Goal: Submit feedback/report problem

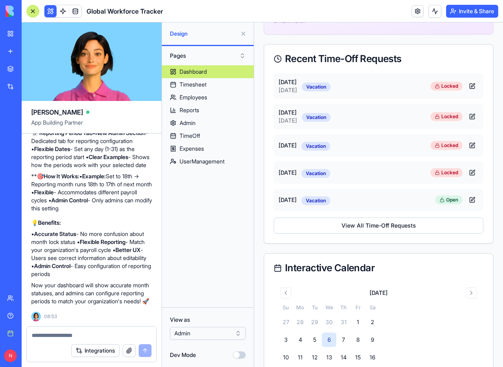
scroll to position [335, 0]
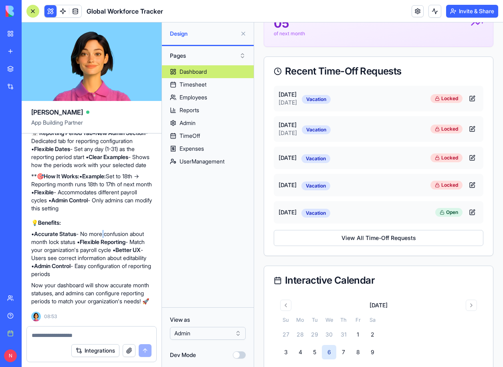
click at [107, 220] on div "✅ Month Status Logic Fixed & Reporting Period Added! Perfect! I've fixed the mo…" at bounding box center [91, 104] width 121 height 403
click at [201, 78] on link "Dashboard" at bounding box center [208, 71] width 92 height 13
click at [221, 84] on link "Timesheet" at bounding box center [208, 84] width 92 height 13
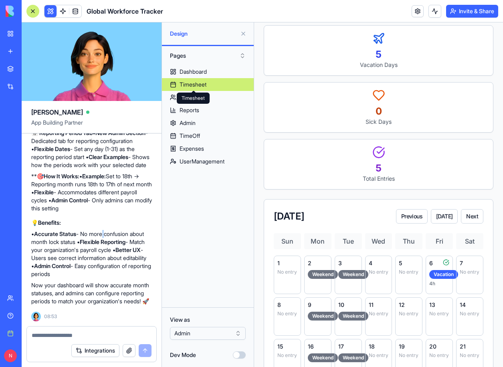
click at [200, 87] on div "Timesheet" at bounding box center [193, 85] width 27 height 8
click at [191, 100] on div "Employees" at bounding box center [194, 97] width 28 height 8
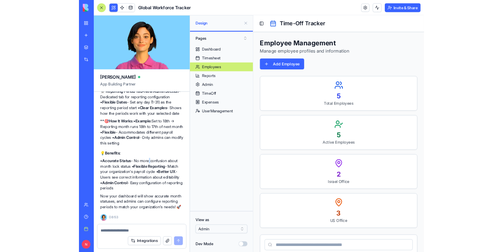
scroll to position [21658, 0]
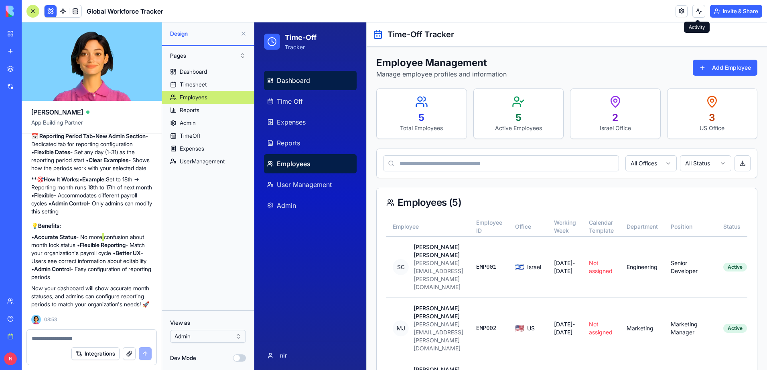
click at [286, 79] on span "Dashboard" at bounding box center [293, 81] width 33 height 10
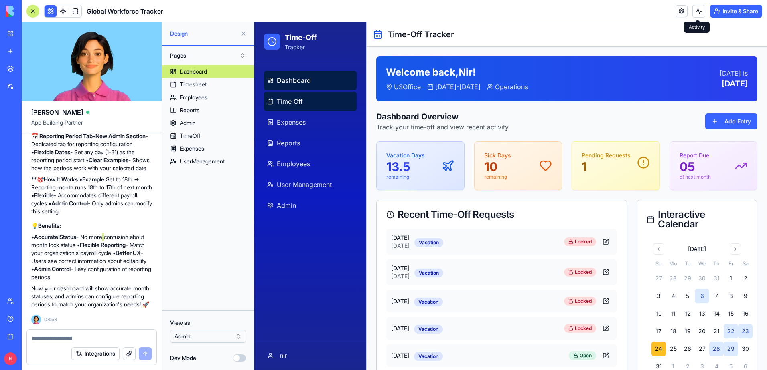
click at [291, 103] on span "Time Off" at bounding box center [290, 102] width 26 height 10
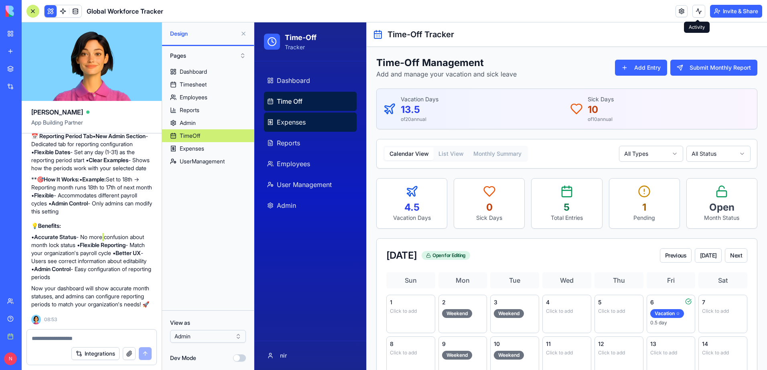
click at [298, 125] on span "Expenses" at bounding box center [291, 122] width 29 height 10
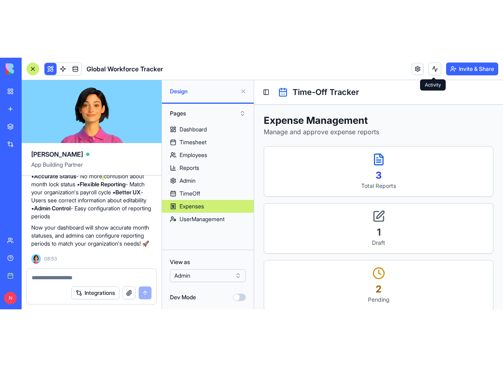
scroll to position [21661, 0]
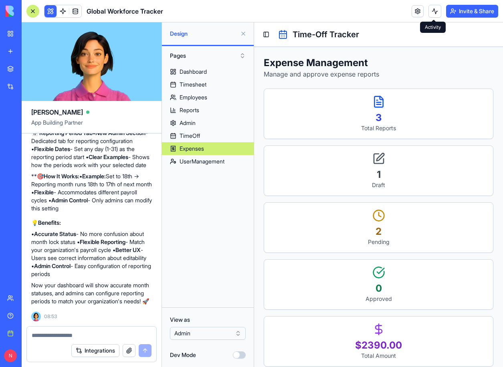
click at [49, 258] on textarea at bounding box center [92, 336] width 120 height 8
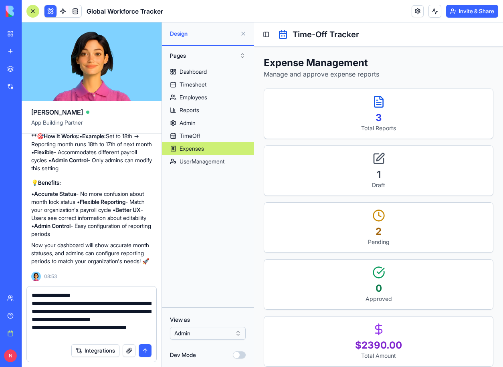
scroll to position [7, 0]
click at [143, 258] on textarea "**********" at bounding box center [92, 316] width 120 height 48
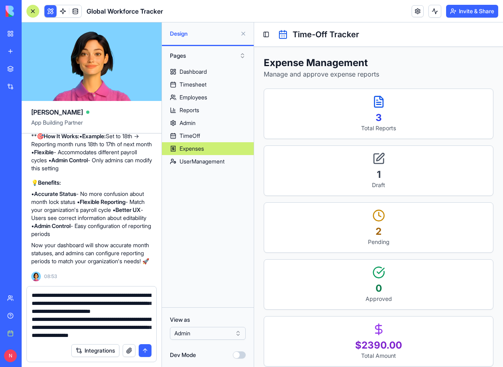
scroll to position [23, 0]
click at [127, 258] on textarea "**********" at bounding box center [92, 316] width 120 height 48
click at [85, 258] on textarea "**********" at bounding box center [92, 316] width 120 height 48
type textarea "**********"
click at [144, 258] on button "submit" at bounding box center [145, 350] width 13 height 13
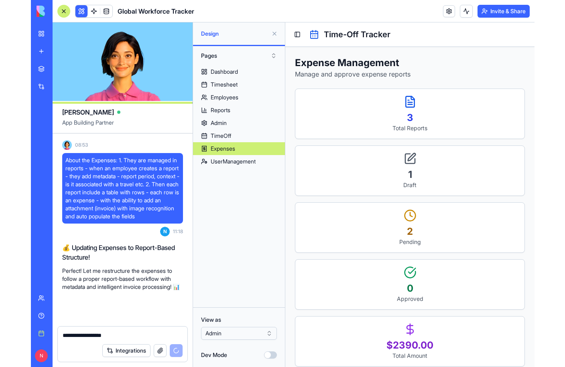
scroll to position [21849, 0]
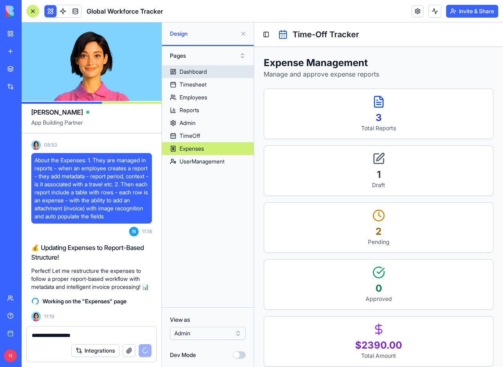
click at [211, 71] on link "Dashboard" at bounding box center [208, 71] width 92 height 13
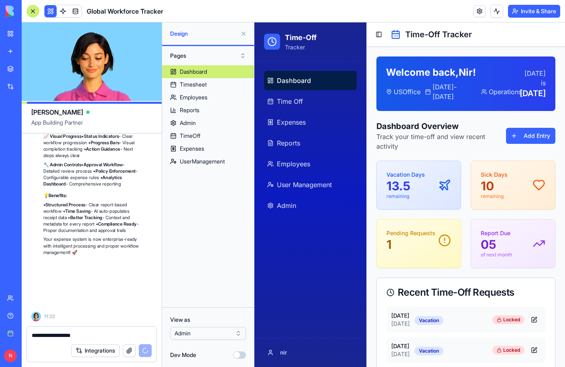
scroll to position [22418, 0]
